Goal: Task Accomplishment & Management: Use online tool/utility

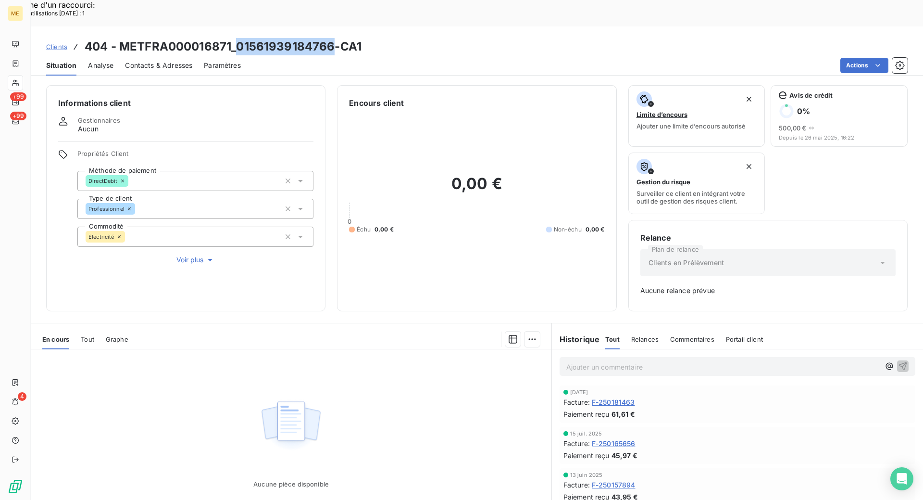
click at [58, 43] on span "Clients" at bounding box center [56, 47] width 21 height 8
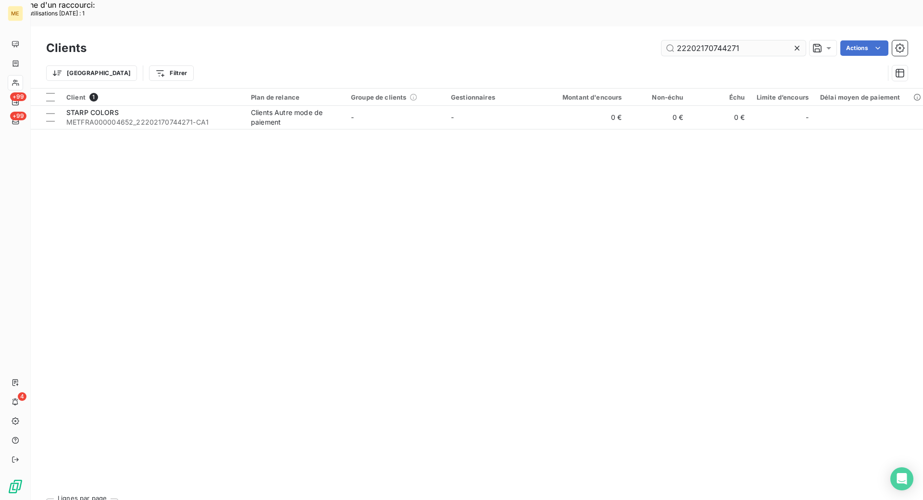
click at [734, 40] on input "22202170744271" at bounding box center [734, 47] width 144 height 15
click at [733, 40] on input "22202170744271" at bounding box center [734, 47] width 144 height 15
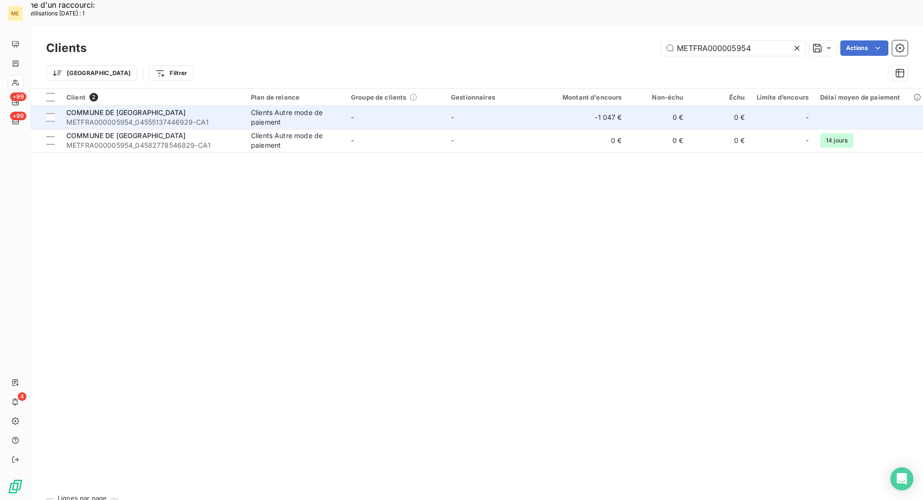
type input "METFRA000005954"
click at [197, 108] on div "COMMUNE DE [GEOGRAPHIC_DATA]" at bounding box center [152, 113] width 173 height 10
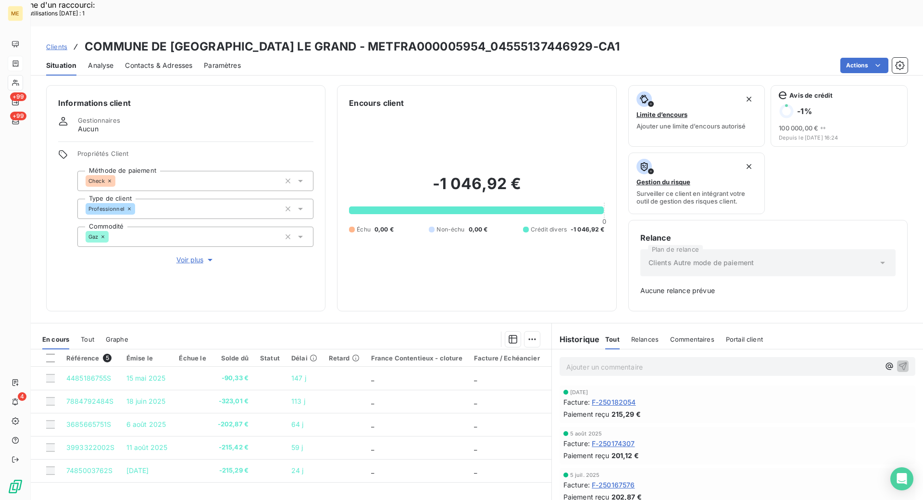
click at [64, 43] on span "Clients" at bounding box center [56, 47] width 21 height 8
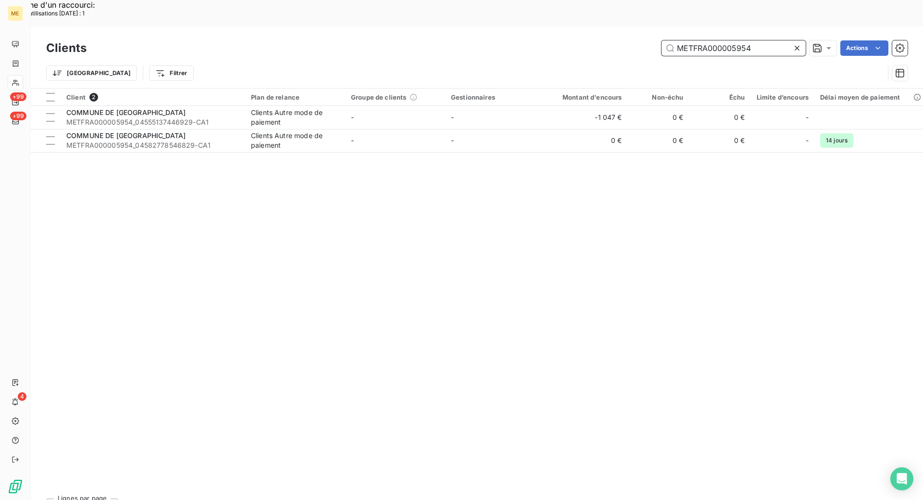
click at [701, 40] on input "METFRA000005954" at bounding box center [734, 47] width 144 height 15
paste input "18065"
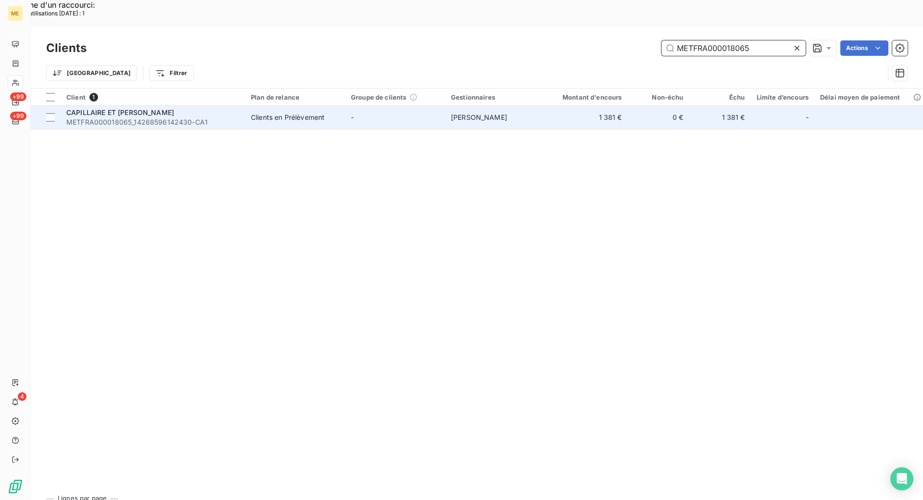
type input "METFRA000018065"
click at [186, 117] on span "METFRA000018065_14268596142430-CA1" at bounding box center [152, 122] width 173 height 10
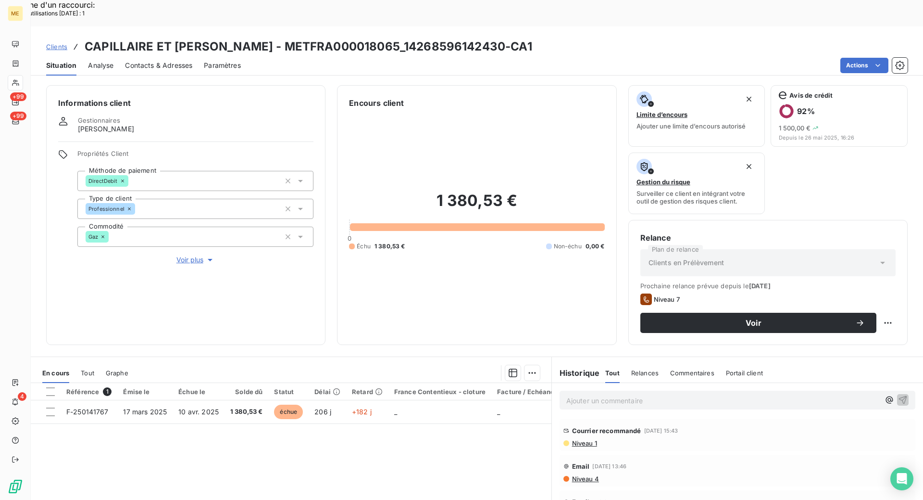
click at [326, 254] on div "Informations client Gestionnaires [PERSON_NAME] Propriétés Client Méthode de pa…" at bounding box center [477, 215] width 893 height 260
click at [592, 439] on span "Niveau 1" at bounding box center [584, 443] width 26 height 8
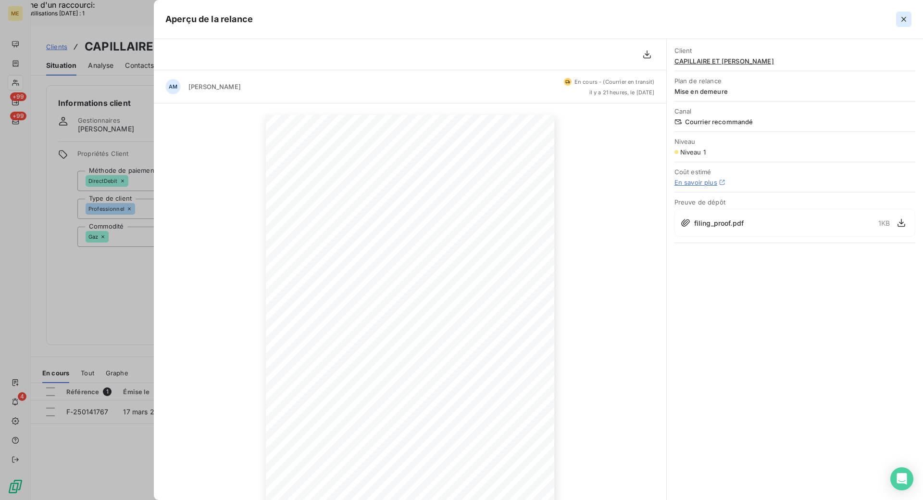
click at [900, 22] on icon "button" at bounding box center [904, 19] width 10 height 10
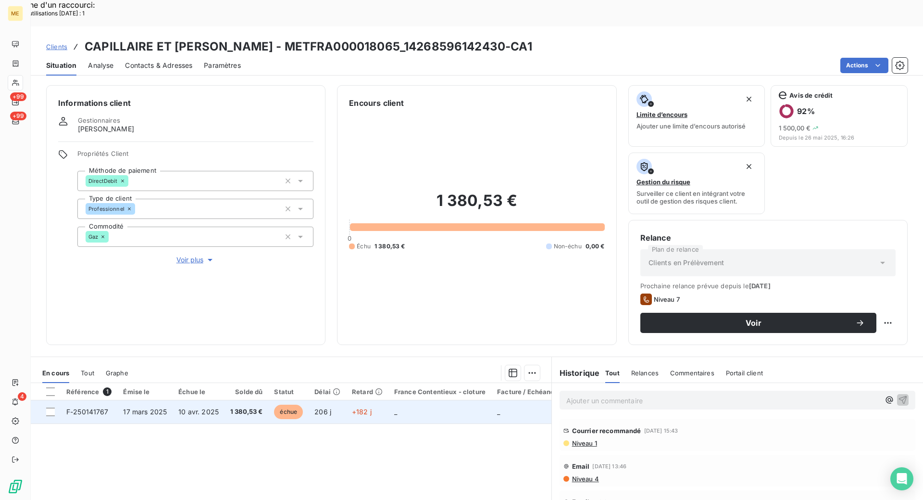
click at [74, 407] on span "F-250141767" at bounding box center [87, 411] width 42 height 8
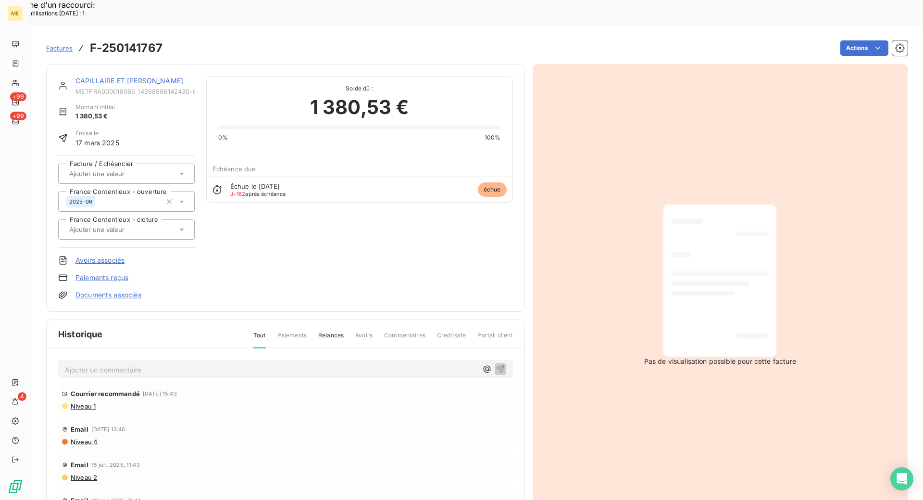
click at [130, 76] on link "CAPILLAIRE ET [PERSON_NAME]" at bounding box center [130, 80] width 108 height 8
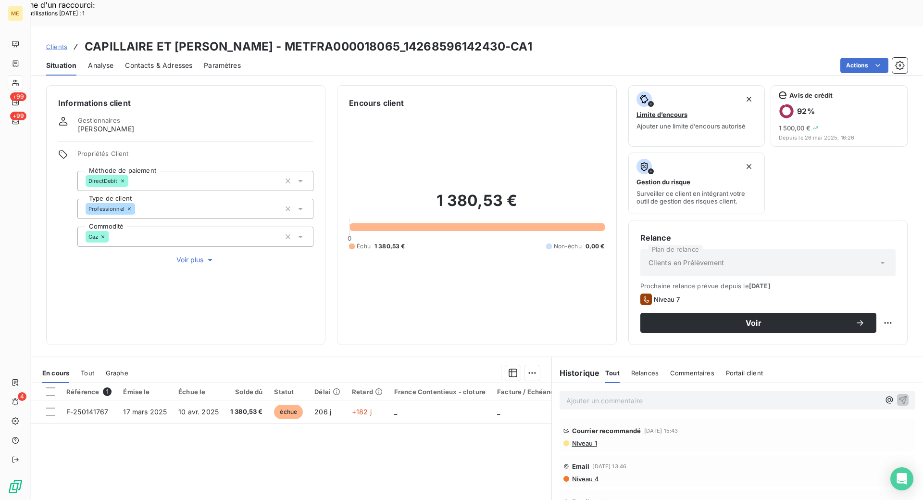
click at [328, 318] on div "Informations client Gestionnaires [PERSON_NAME] Propriétés Client Méthode de pa…" at bounding box center [477, 215] width 893 height 260
click at [301, 455] on div "Référence 1 Émise le Échue le Solde dû Statut Délai Retard France Contentieux -…" at bounding box center [291, 475] width 521 height 185
click at [88, 363] on div "Tout" at bounding box center [87, 373] width 13 height 20
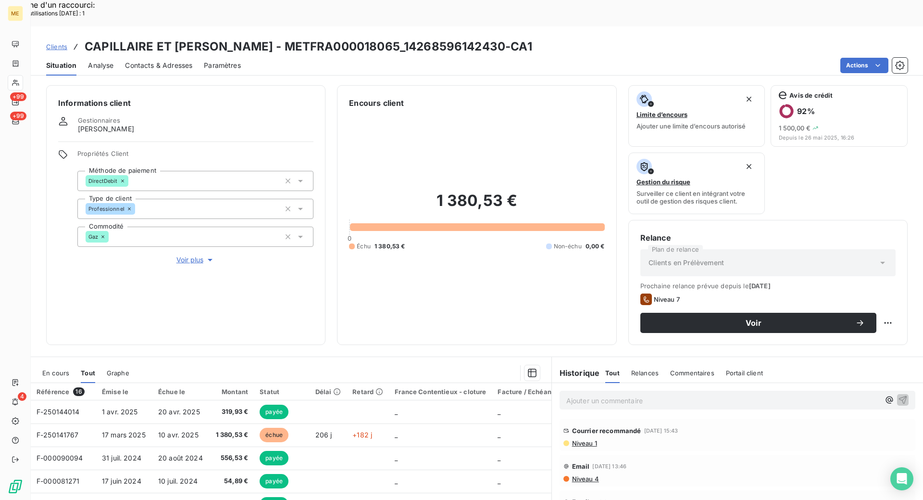
click at [64, 369] on span "En cours" at bounding box center [55, 373] width 27 height 8
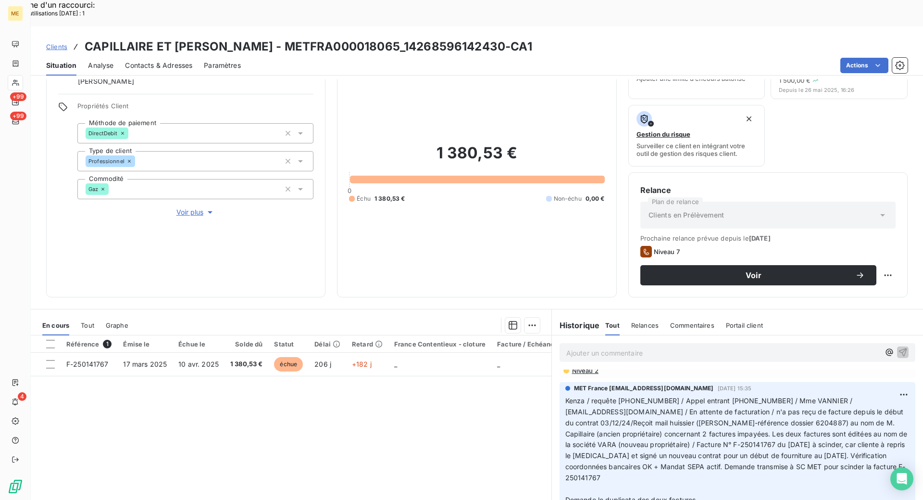
scroll to position [71, 0]
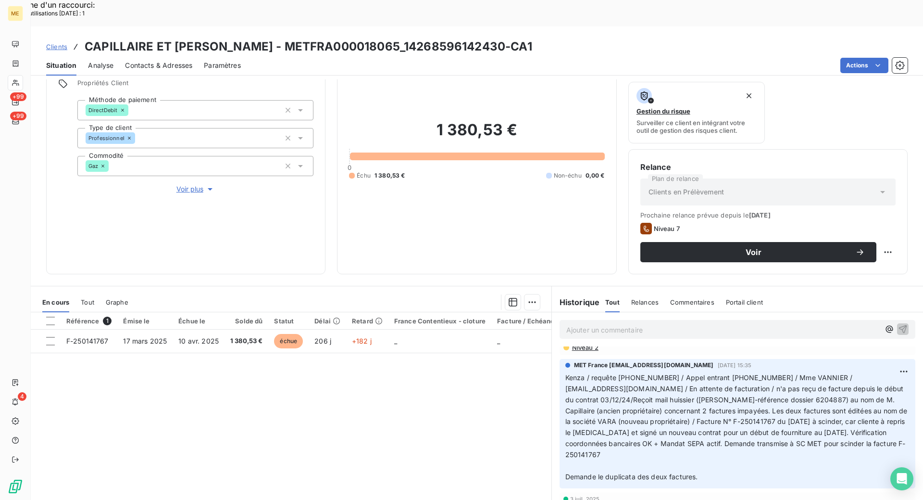
click at [186, 184] on span "Voir plus" at bounding box center [195, 189] width 38 height 10
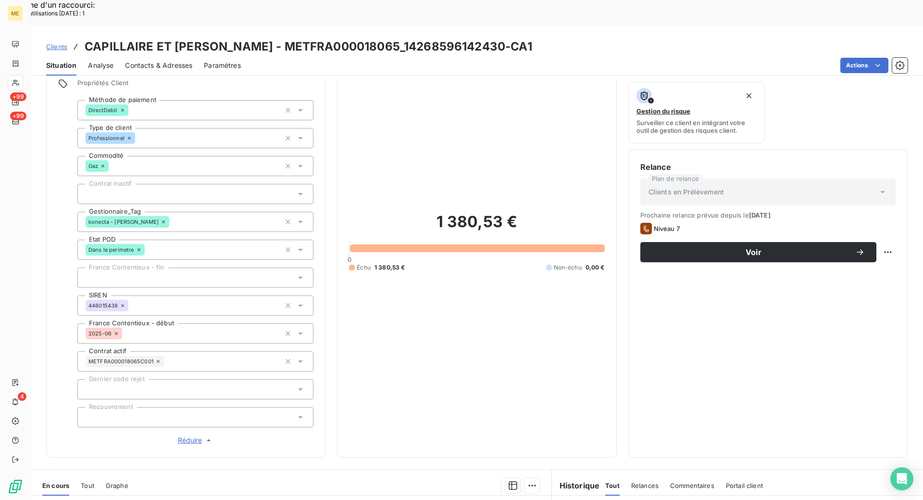
click at [181, 435] on span "Réduire" at bounding box center [196, 440] width 36 height 10
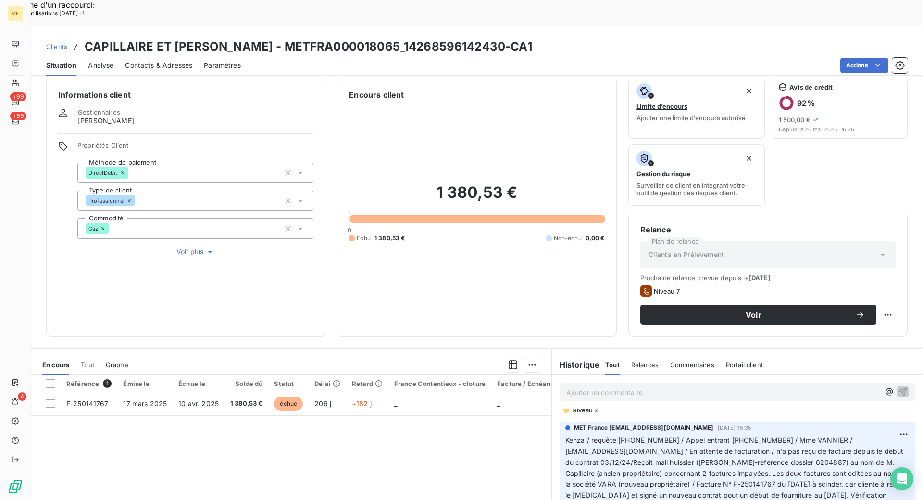
scroll to position [0, 0]
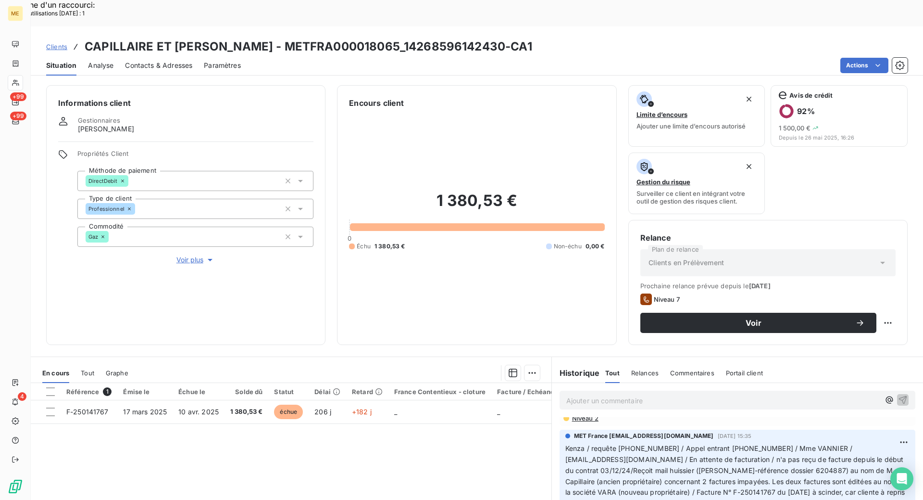
click at [142, 425] on div "Référence 1 Émise le Échue le Solde dû Statut Délai Retard France Contentieux -…" at bounding box center [291, 475] width 521 height 185
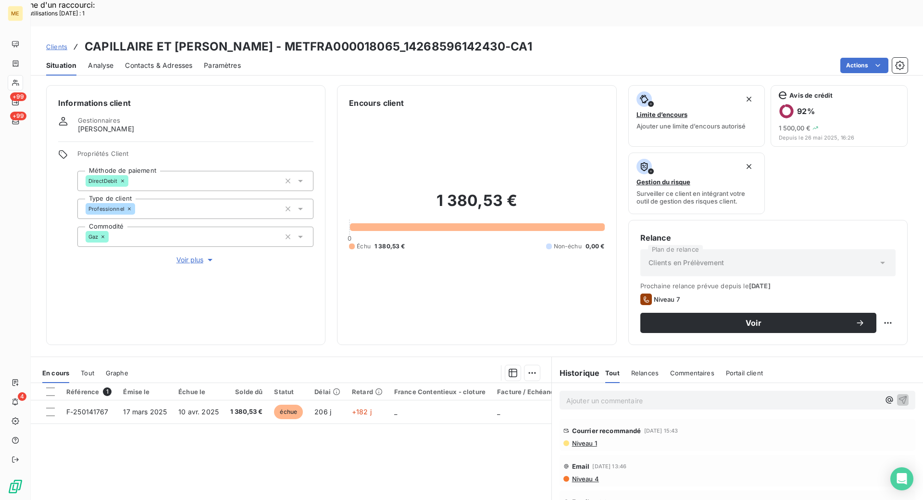
click at [590, 439] on span "Niveau 1" at bounding box center [584, 443] width 26 height 8
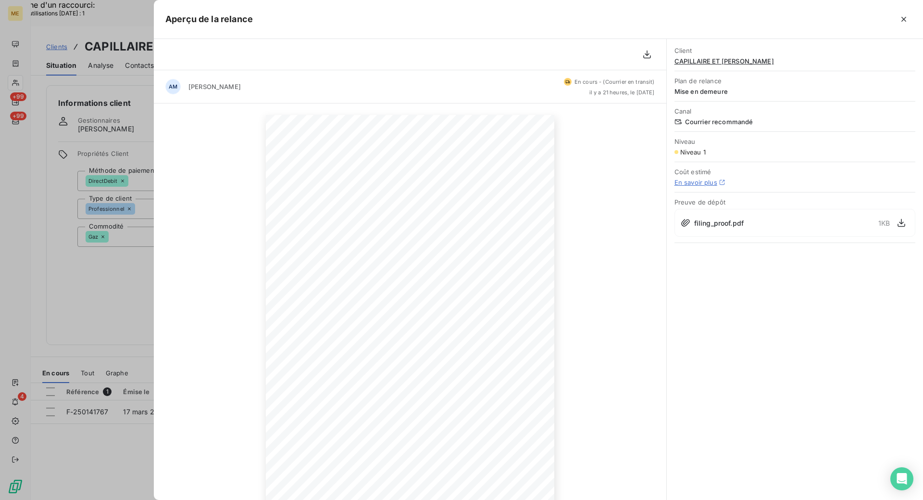
drag, startPoint x: 905, startPoint y: 22, endPoint x: 896, endPoint y: 30, distance: 12.2
click at [905, 22] on icon "button" at bounding box center [904, 19] width 10 height 10
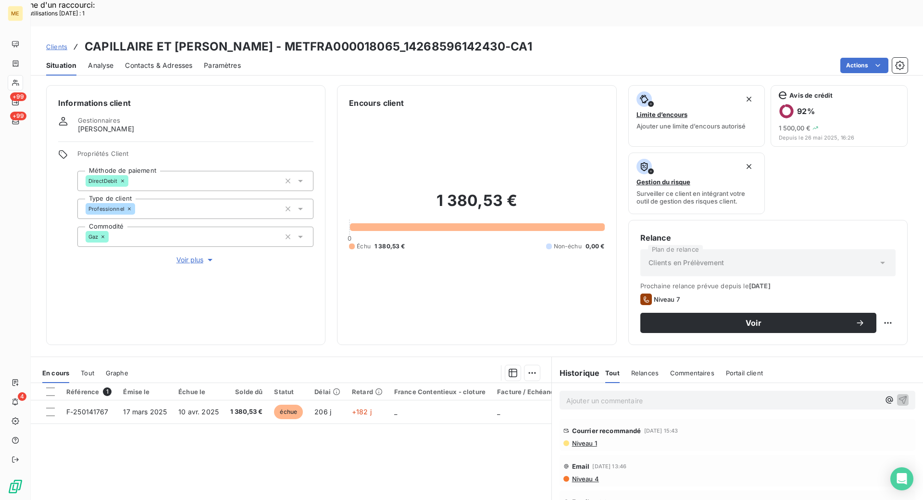
click at [329, 315] on div "Informations client Gestionnaires [PERSON_NAME] Propriétés Client Méthode de pa…" at bounding box center [477, 215] width 893 height 260
click at [353, 427] on div "Référence 1 Émise le Échue le Solde dû Statut Délai Retard France Contentieux -…" at bounding box center [291, 475] width 521 height 185
drag, startPoint x: 94, startPoint y: 346, endPoint x: 246, endPoint y: 284, distance: 164.6
click at [94, 369] on span "Tout" at bounding box center [87, 373] width 13 height 8
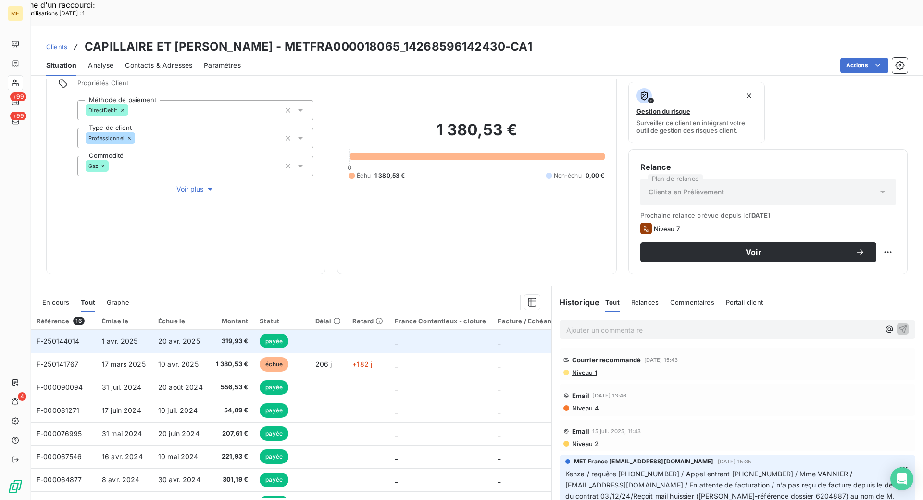
click at [77, 337] on span "F-250144014" at bounding box center [58, 341] width 43 height 8
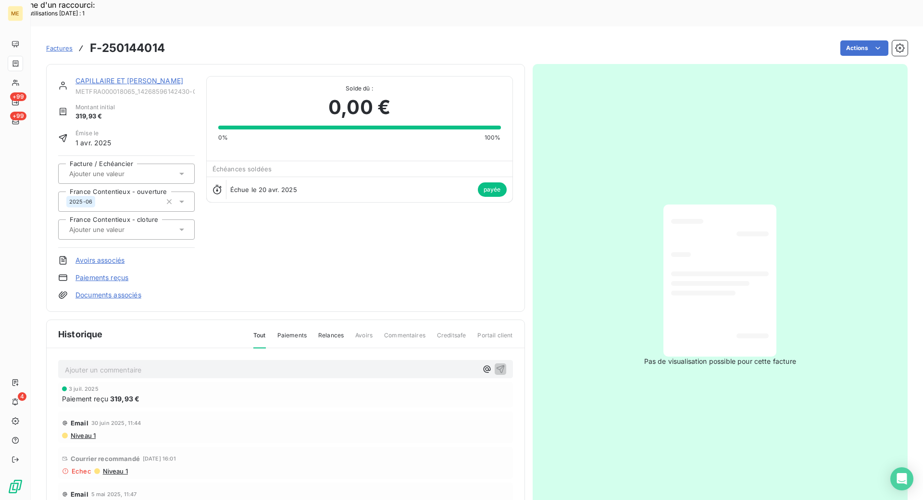
click at [114, 76] on link "CAPILLAIRE ET [PERSON_NAME]" at bounding box center [130, 80] width 108 height 8
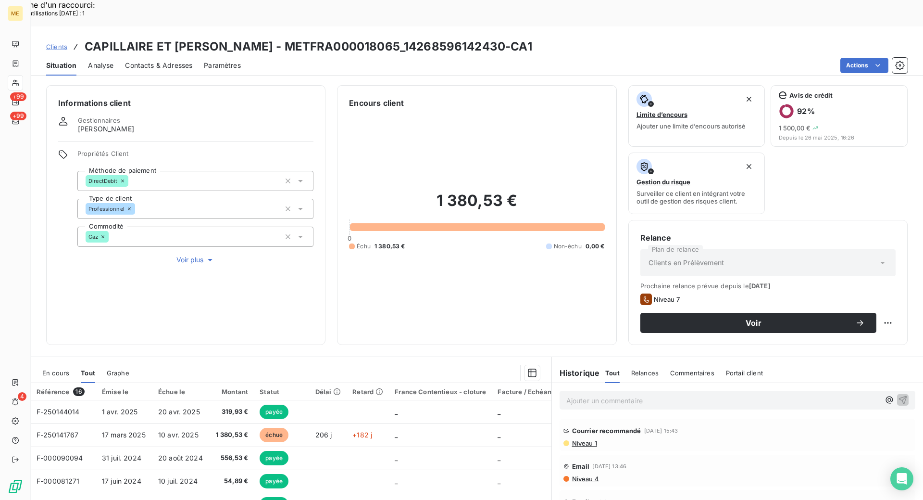
drag, startPoint x: 66, startPoint y: 349, endPoint x: 144, endPoint y: 345, distance: 78.5
click at [66, 369] on span "En cours" at bounding box center [55, 373] width 27 height 8
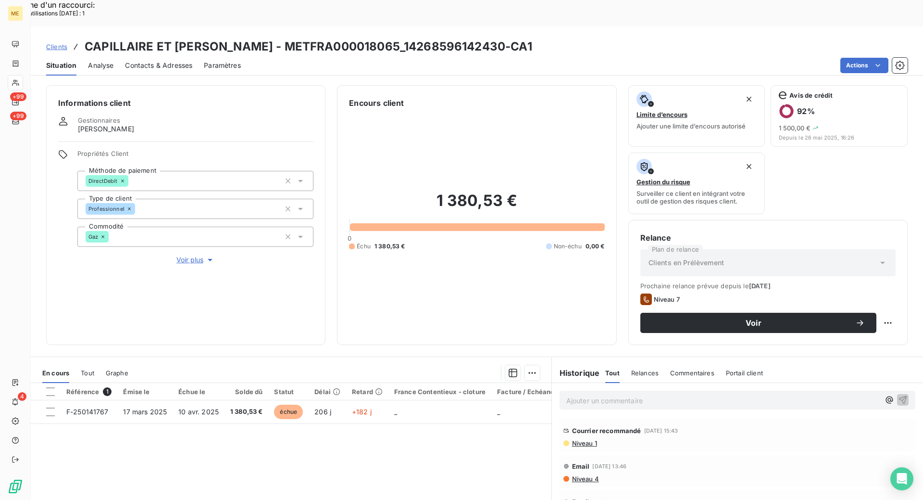
click at [397, 423] on div "Référence 1 Émise le Échue le Solde dû Statut Délai Retard France Contentieux -…" at bounding box center [291, 475] width 521 height 185
click at [410, 424] on div "Référence 1 Émise le Échue le Solde dû Statut Délai Retard France Contentieux -…" at bounding box center [291, 475] width 521 height 185
click at [446, 464] on div "Référence 1 Émise le Échue le Solde dû Statut Délai Retard France Contentieux -…" at bounding box center [291, 475] width 521 height 185
click at [193, 255] on span "Voir plus" at bounding box center [195, 260] width 38 height 10
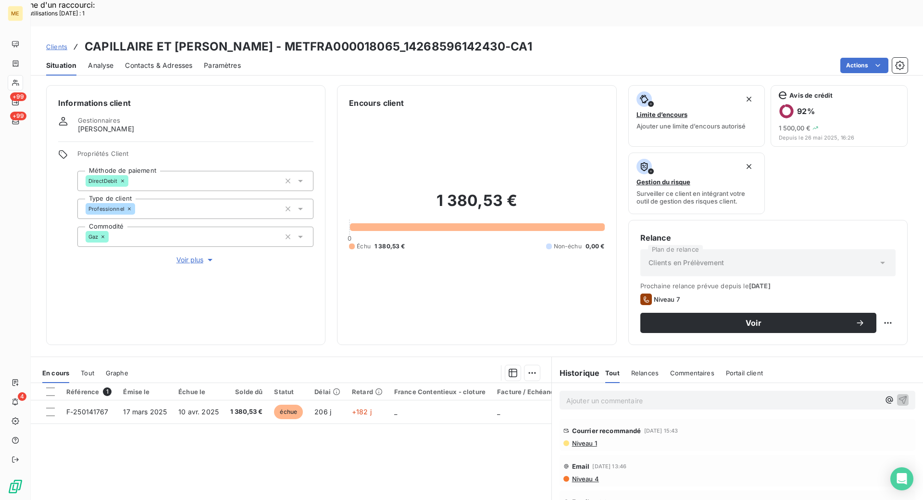
click at [198, 426] on div "Référence 1 Émise le Échue le Solde dû Statut Délai Retard France Contentieux -…" at bounding box center [291, 475] width 521 height 185
click at [368, 429] on div "Référence 1 Émise le Échue le Solde dû Statut Délai Retard France Contentieux -…" at bounding box center [291, 475] width 521 height 185
click at [328, 327] on div "Informations client Gestionnaires [PERSON_NAME] Propriétés Client Méthode de pa…" at bounding box center [477, 302] width 893 height 447
click at [363, 459] on div "Référence 1 Émise le Échue le Solde dû Statut Délai Retard France Contentieux -…" at bounding box center [291, 475] width 521 height 185
click at [174, 428] on div "Référence 1 Émise le Échue le Solde dû Statut Délai Retard France Contentieux -…" at bounding box center [291, 475] width 521 height 185
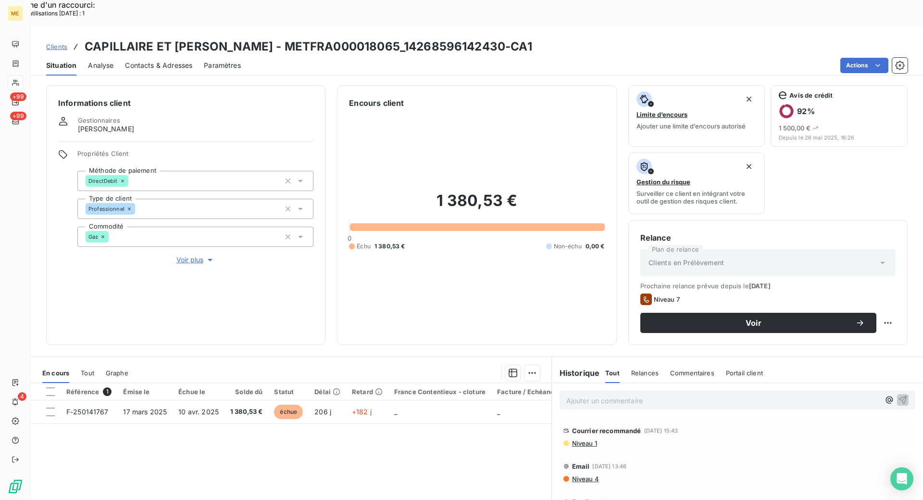
click at [82, 369] on span "Tout" at bounding box center [87, 373] width 13 height 8
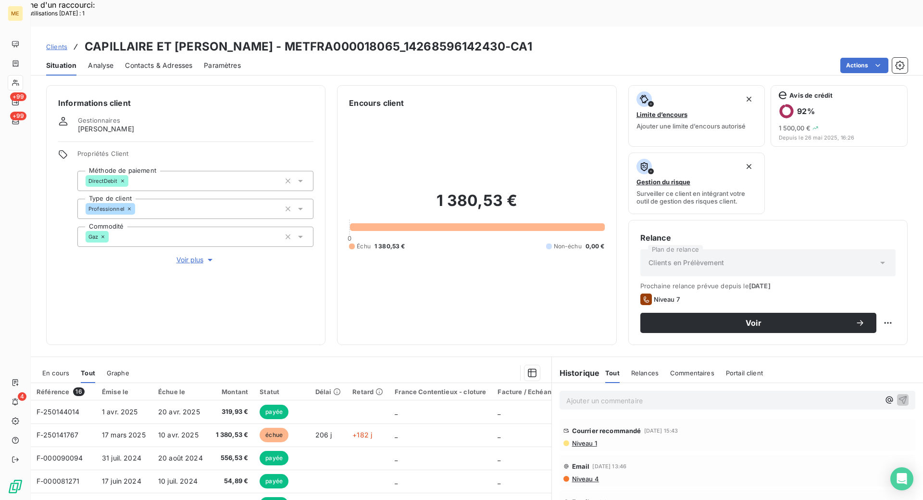
click at [60, 363] on div "En cours" at bounding box center [55, 373] width 27 height 20
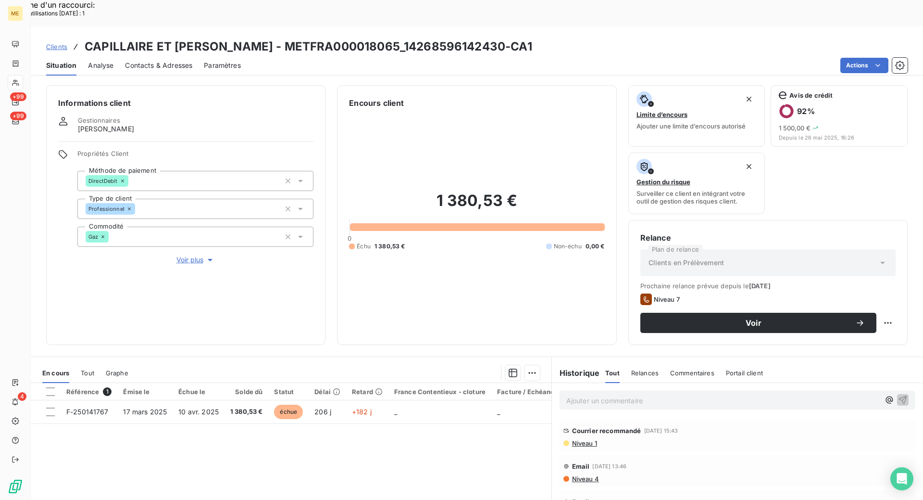
click at [324, 317] on div "Informations client Gestionnaires [PERSON_NAME] Propriétés Client Méthode de pa…" at bounding box center [477, 215] width 893 height 260
click at [308, 441] on div "Référence 1 Émise le Échue le Solde dû Statut Délai Retard France Contentieux -…" at bounding box center [291, 475] width 521 height 185
click at [317, 462] on div "Référence 1 Émise le Échue le Solde dû Statut Délai Retard France Contentieux -…" at bounding box center [291, 475] width 521 height 185
click at [298, 441] on div "Référence 1 Émise le Échue le Solde dû Statut Délai Retard France Contentieux -…" at bounding box center [291, 475] width 521 height 185
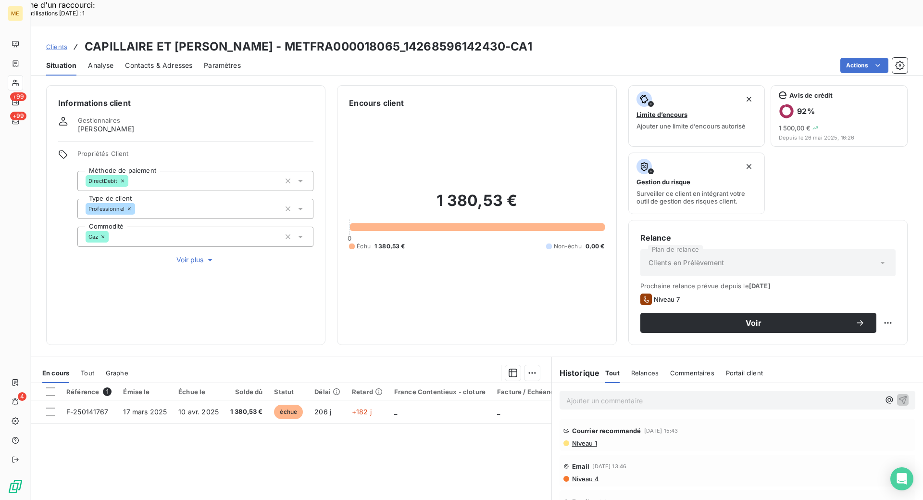
click at [298, 441] on div "Référence 1 Émise le Échue le Solde dû Statut Délai Retard France Contentieux -…" at bounding box center [291, 475] width 521 height 185
click at [328, 316] on div "Informations client Gestionnaires [PERSON_NAME] Propriétés Client Méthode de pa…" at bounding box center [477, 215] width 893 height 260
click at [50, 387] on div at bounding box center [50, 391] width 9 height 9
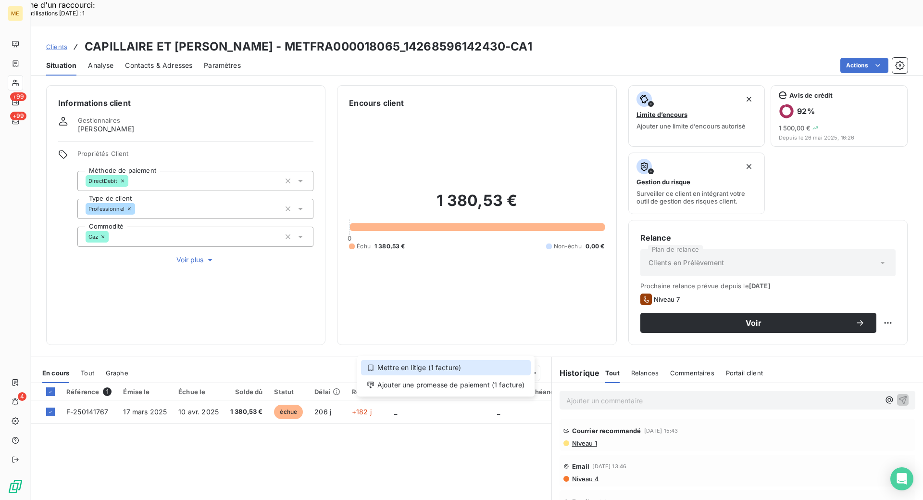
click at [483, 368] on div "Mettre en litige (1 facture)" at bounding box center [446, 367] width 170 height 15
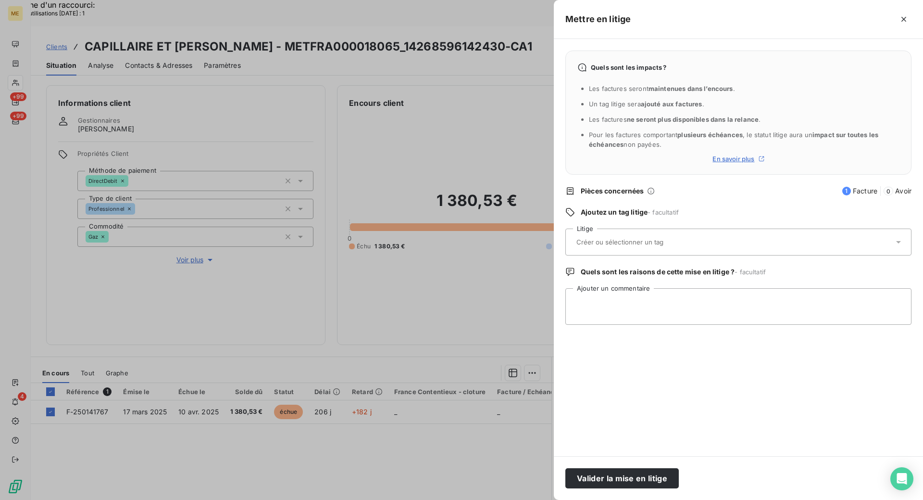
click at [596, 233] on div at bounding box center [734, 242] width 320 height 20
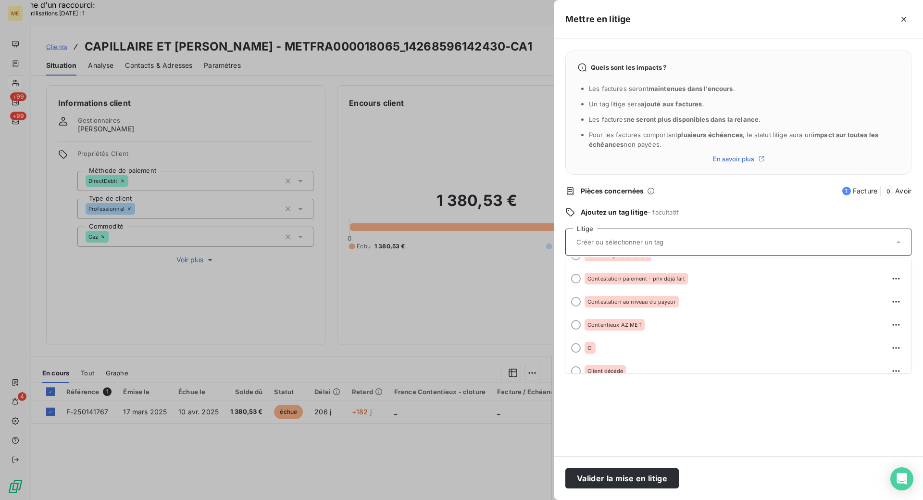
scroll to position [132, 0]
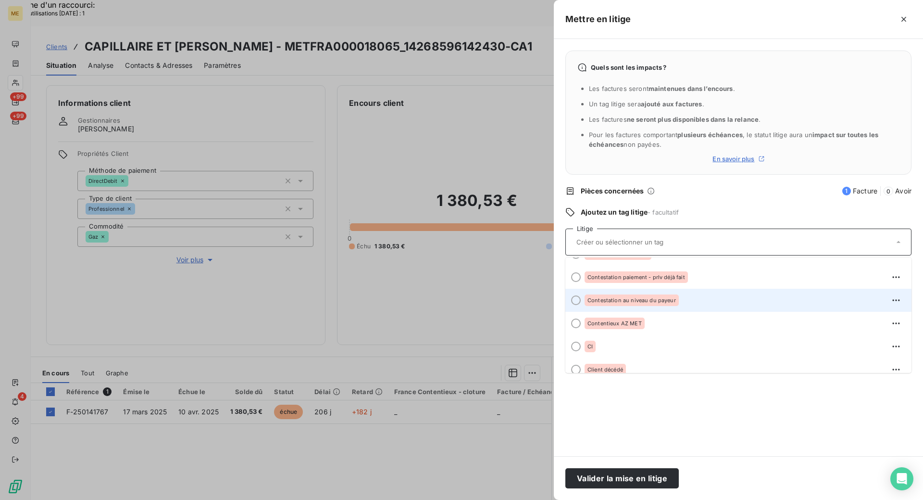
click at [577, 297] on div at bounding box center [576, 300] width 10 height 10
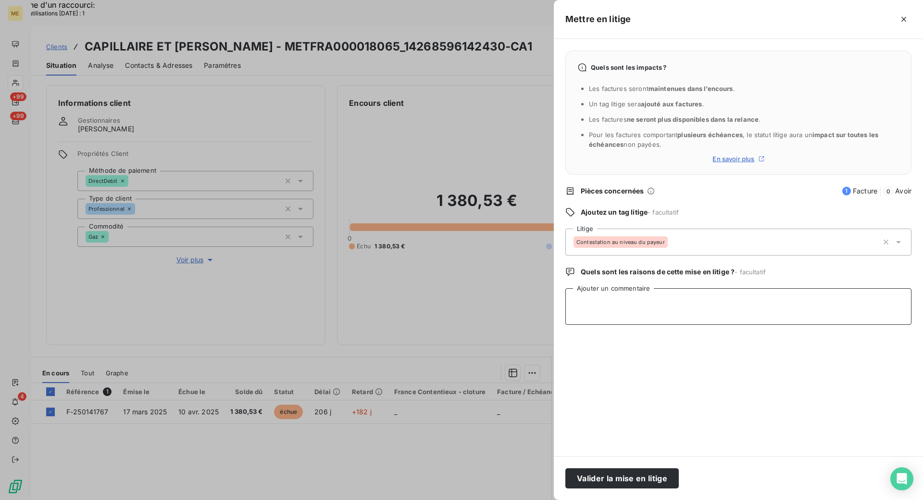
click at [594, 302] on textarea "Ajouter un commentaire" at bounding box center [739, 306] width 346 height 37
click at [708, 302] on textarea "[PERSON_NAME] - requête 00091702 : la cliente atten la facture scinder qui l'a …" at bounding box center [739, 306] width 346 height 37
click at [758, 302] on textarea "[PERSON_NAME] - requête 00091702 : la cliente attend la facture scinder qui l'a…" at bounding box center [739, 306] width 346 height 37
click at [0, 0] on lt-span "scind é" at bounding box center [0, 0] width 0 height 0
click at [796, 304] on textarea "[PERSON_NAME] - requête 00091702 : la cliente attend la facture scindé qui l'a …" at bounding box center [739, 306] width 346 height 37
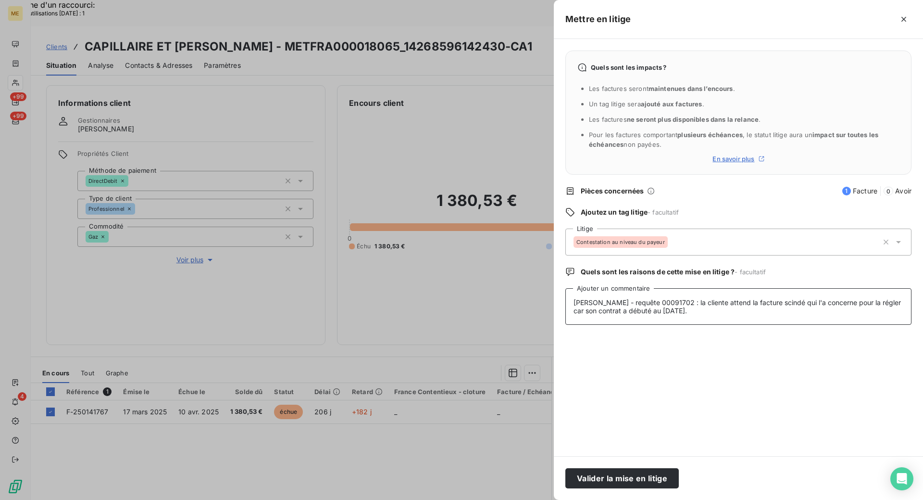
click at [0, 0] on lt-span "la concerne" at bounding box center [0, 0] width 0 height 0
type textarea "[PERSON_NAME] - requête 00091702 : la cliente attend la facture scindé qui la c…"
click at [671, 476] on button "Valider la mise en litige" at bounding box center [622, 478] width 113 height 20
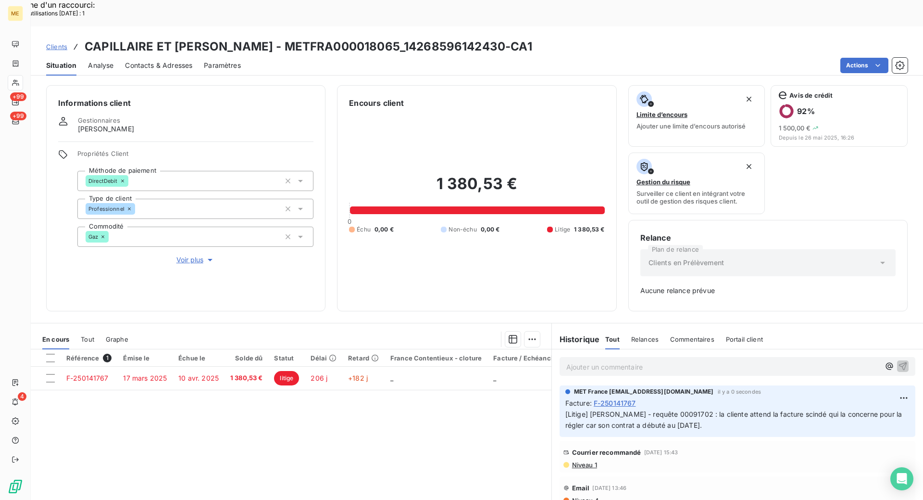
click at [202, 255] on span "Voir plus" at bounding box center [195, 260] width 38 height 10
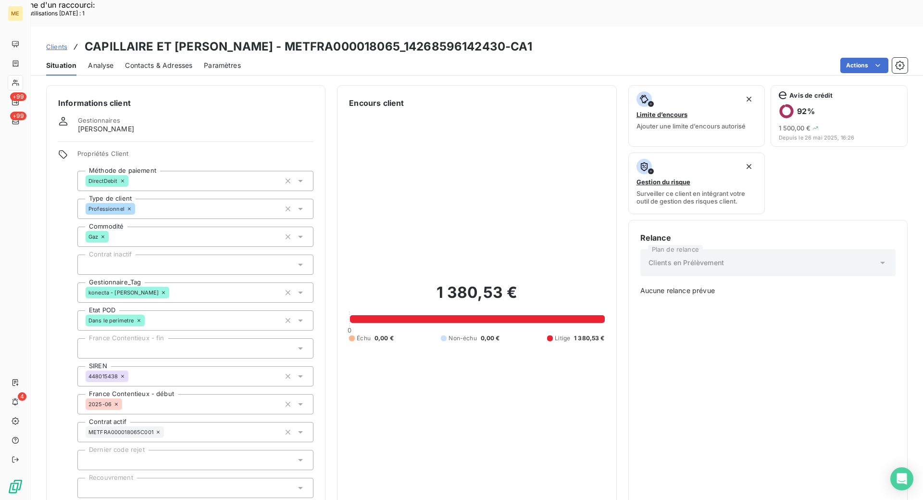
click at [302, 288] on icon at bounding box center [301, 293] width 10 height 10
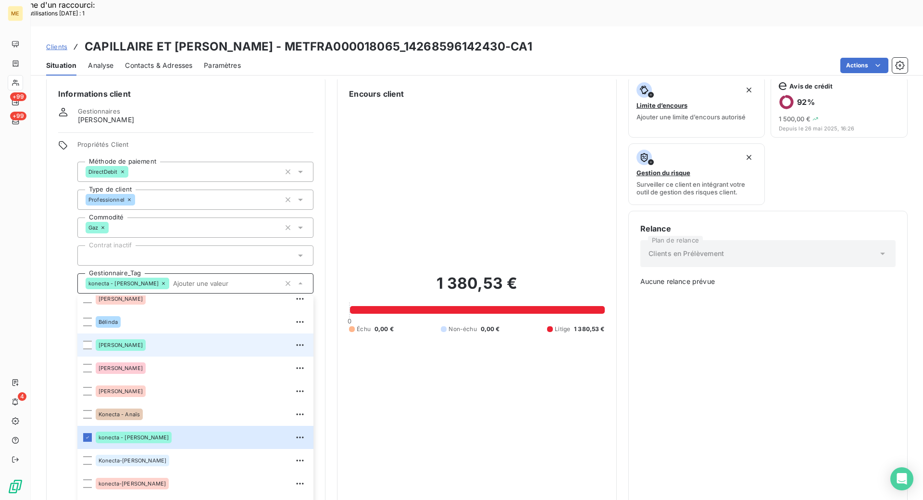
scroll to position [92, 0]
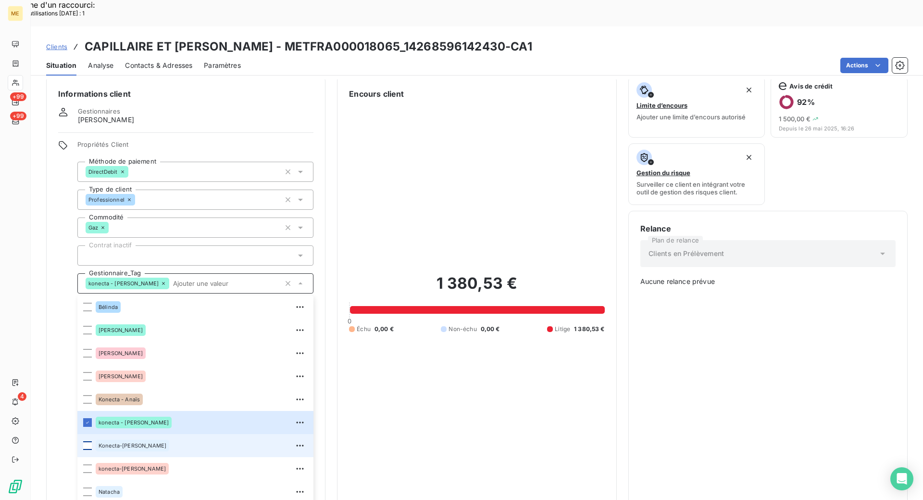
click at [87, 441] on div at bounding box center [87, 445] width 9 height 9
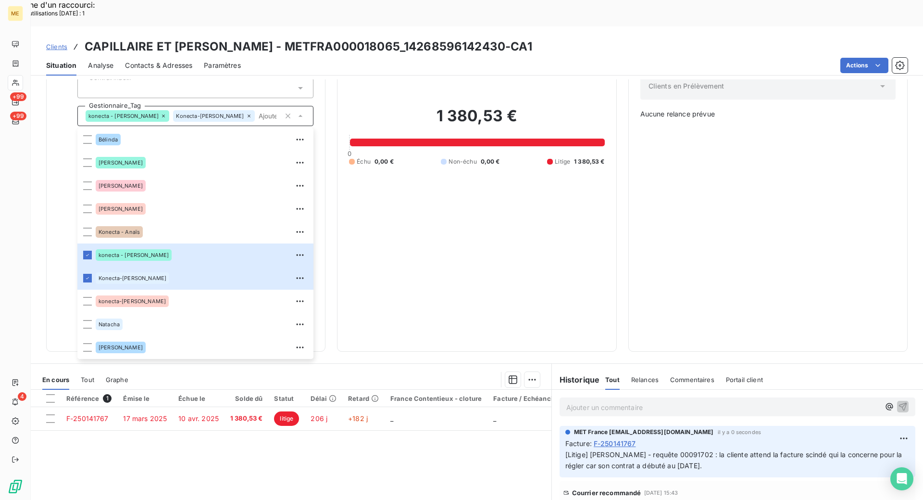
scroll to position [202, 0]
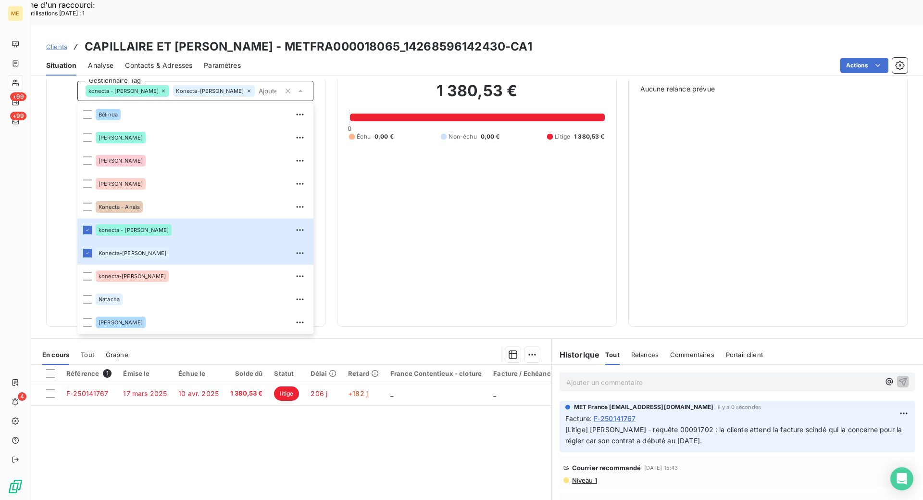
drag, startPoint x: 642, startPoint y: 353, endPoint x: 563, endPoint y: 301, distance: 94.4
click at [640, 376] on p "Ajouter un commentaire ﻿" at bounding box center [724, 382] width 314 height 12
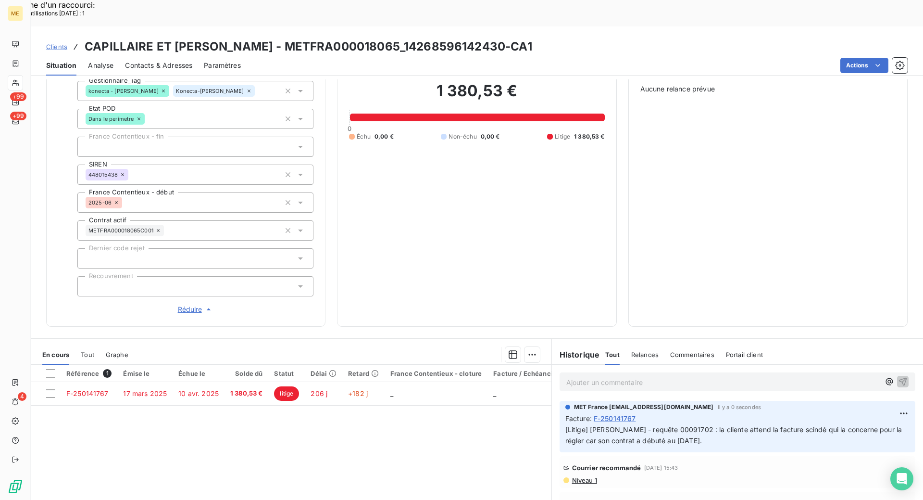
click at [615, 376] on p "Ajouter un commentaire ﻿" at bounding box center [724, 382] width 314 height 12
click at [656, 376] on p "Ajouter un commentaire ﻿" at bounding box center [724, 382] width 314 height 12
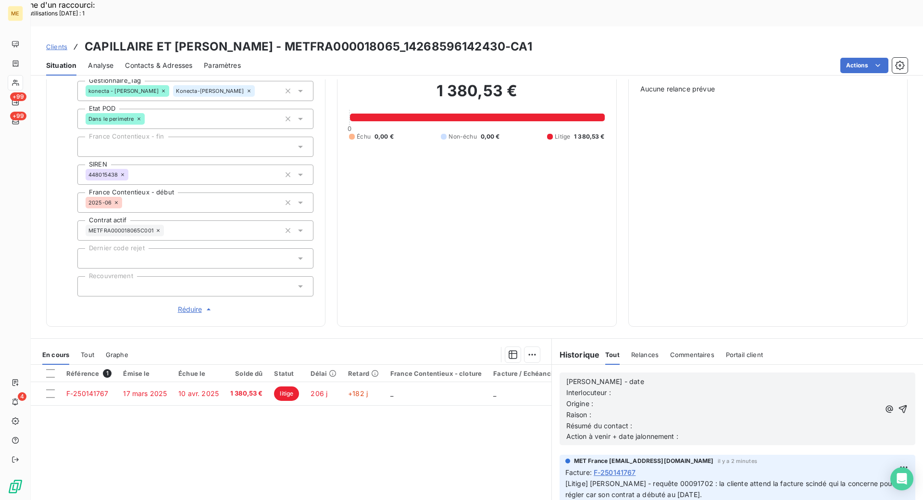
click at [630, 387] on p "Interlocuteur :" at bounding box center [724, 392] width 314 height 11
click at [630, 376] on p "[PERSON_NAME] - date" at bounding box center [724, 381] width 314 height 11
click at [613, 387] on p "Interlocuteur :" at bounding box center [724, 392] width 314 height 11
click at [616, 398] on p "Origine :" at bounding box center [724, 403] width 314 height 11
click at [607, 409] on p "Raison :" at bounding box center [724, 414] width 314 height 11
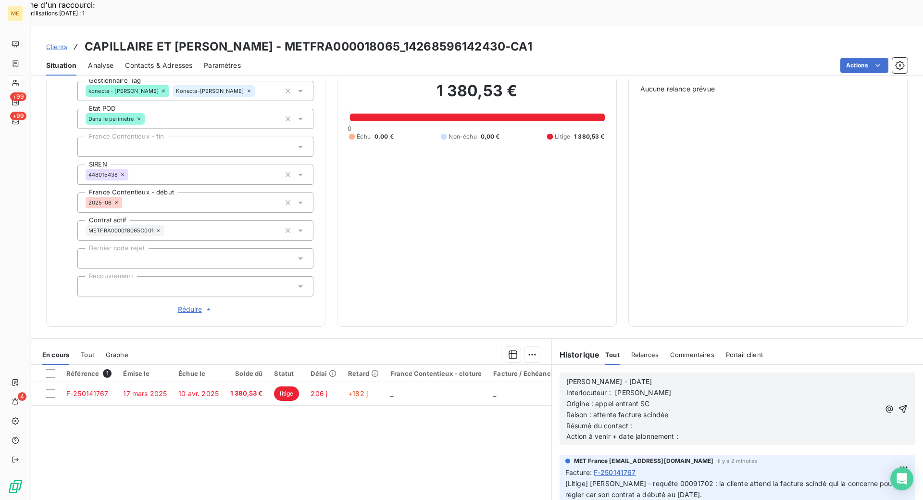
click at [670, 420] on p "Résumé du contact :" at bounding box center [724, 425] width 314 height 11
click at [638, 420] on p "Résumé du contact :" at bounding box center [724, 425] width 314 height 11
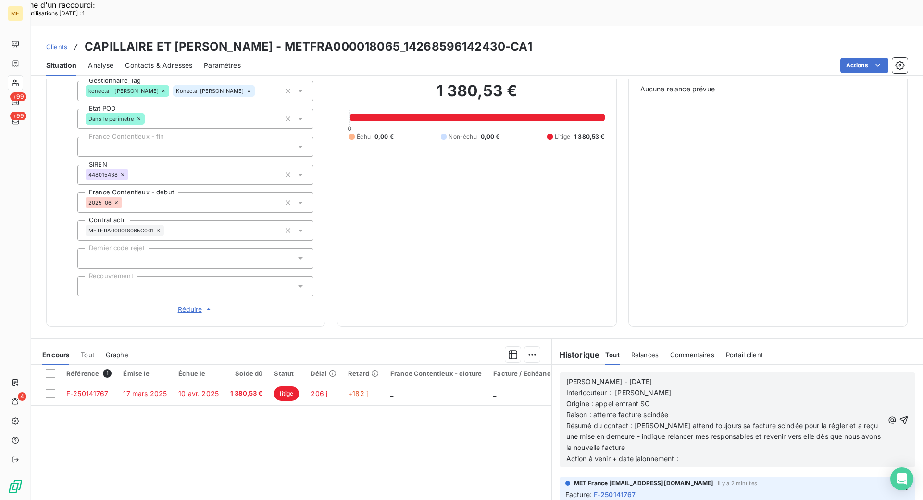
click at [628, 420] on p "Résumé du contact : [PERSON_NAME] attend toujours sa facture scindée pour la ré…" at bounding box center [725, 436] width 317 height 33
click at [664, 423] on p "Résumé du contact : [PERSON_NAME] attend toujours sa facture scindée pour la ré…" at bounding box center [725, 436] width 317 height 33
drag, startPoint x: 678, startPoint y: 420, endPoint x: 645, endPoint y: 420, distance: 32.2
click at [645, 421] on span "Résumé du contact : [PERSON_NAME] attend toujours sa facture scindée pour la ré…" at bounding box center [725, 436] width 316 height 30
copy span "00091702"
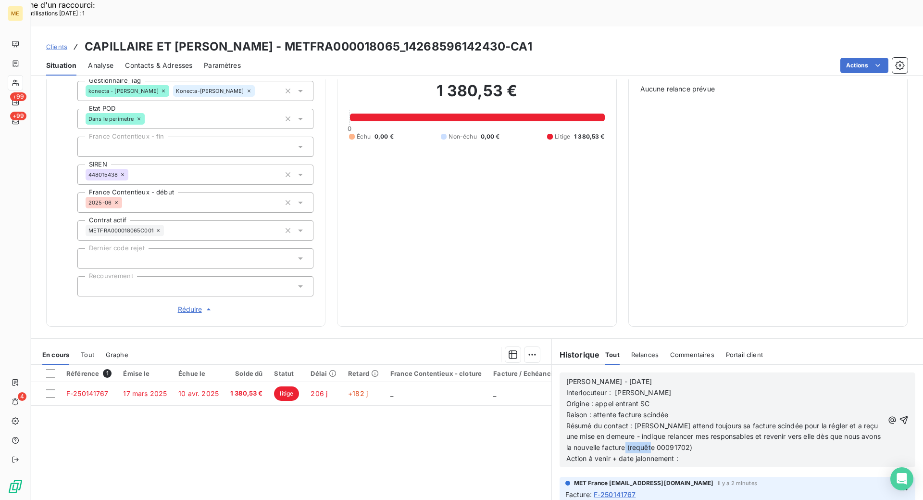
click at [678, 421] on span "Résumé du contact : [PERSON_NAME] attend toujours sa facture scindée pour la ré…" at bounding box center [725, 436] width 316 height 30
click at [899, 415] on icon "button" at bounding box center [904, 420] width 10 height 10
